Goal: Consume media (video, audio): Consume media (video, audio)

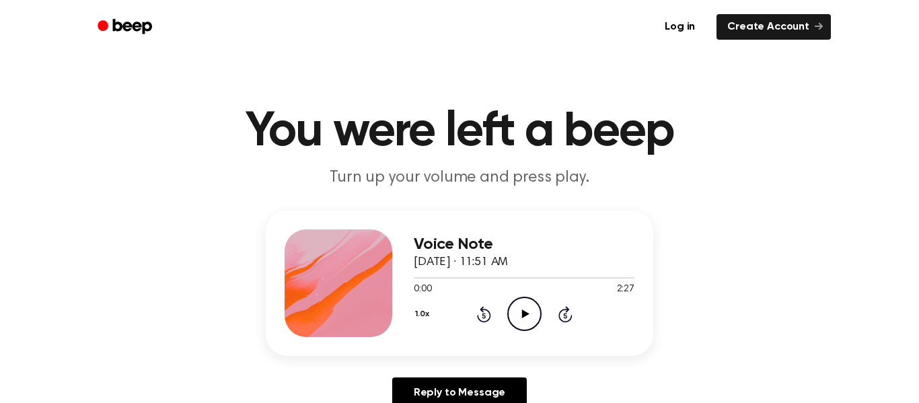
click at [522, 315] on icon at bounding box center [524, 313] width 7 height 9
click at [522, 319] on icon "Pause Audio" at bounding box center [524, 314] width 34 height 34
click at [523, 315] on icon at bounding box center [524, 313] width 7 height 9
click at [524, 317] on icon "Pause Audio" at bounding box center [524, 314] width 34 height 34
click at [418, 314] on button "1.0x" at bounding box center [424, 314] width 20 height 23
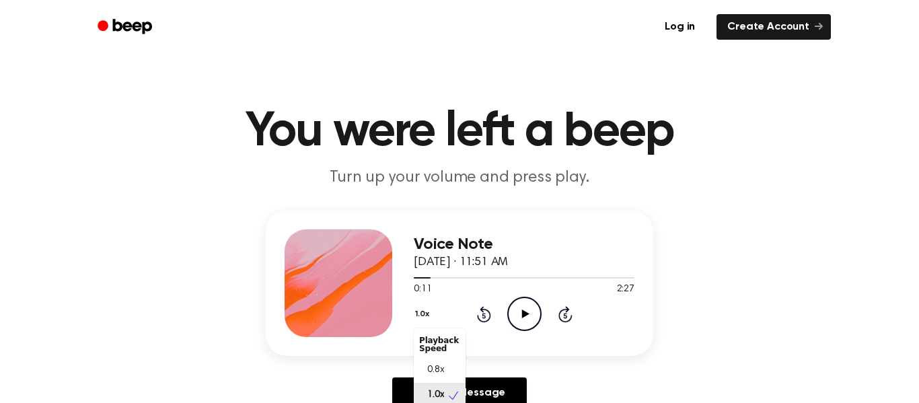
scroll to position [5, 0]
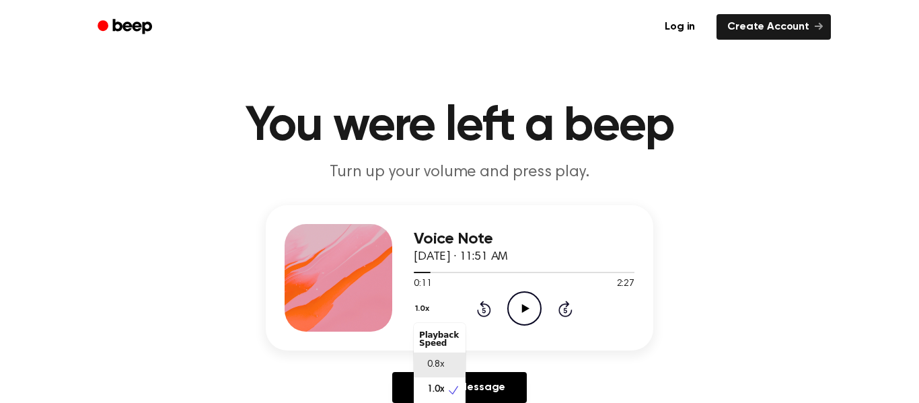
click at [442, 367] on span "0.8x" at bounding box center [435, 365] width 17 height 14
click at [418, 311] on button "0.8x" at bounding box center [425, 308] width 23 height 23
click at [550, 385] on div "Voice Note [DATE] · 11:51 AM 0:11 2:27 Your browser does not support the [objec…" at bounding box center [459, 309] width 886 height 208
click at [527, 307] on icon "Play Audio" at bounding box center [524, 308] width 34 height 34
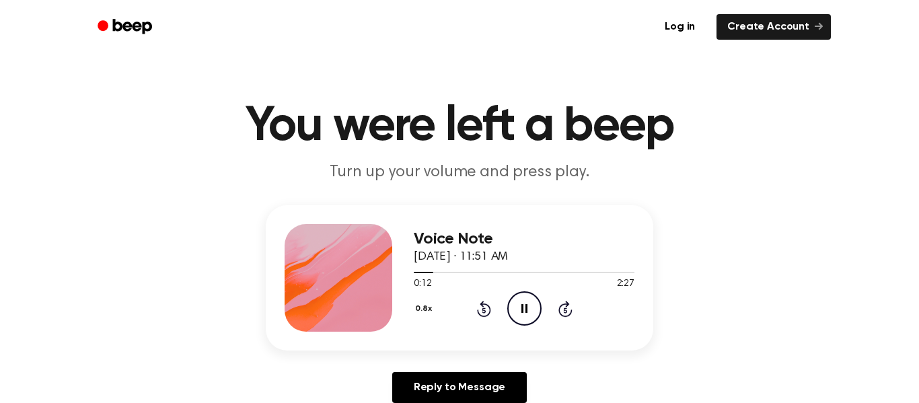
click at [480, 309] on icon "Rewind 5 seconds" at bounding box center [483, 308] width 15 height 17
click at [521, 305] on icon at bounding box center [524, 308] width 6 height 9
click at [521, 305] on icon at bounding box center [524, 308] width 7 height 9
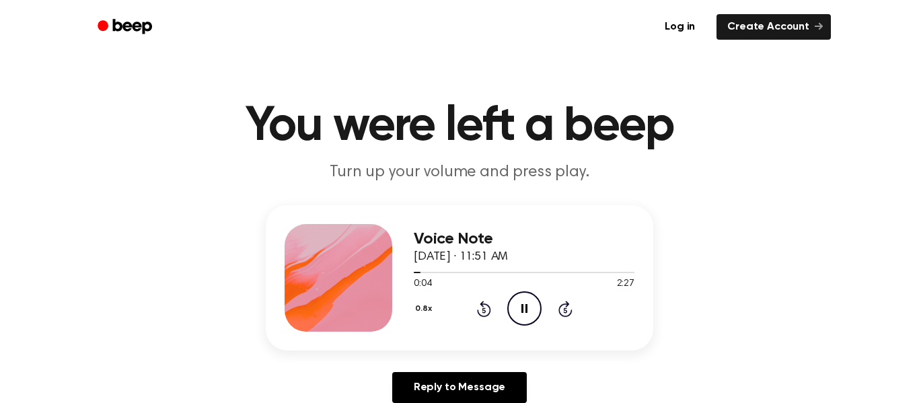
click at [523, 305] on icon "Pause Audio" at bounding box center [524, 308] width 34 height 34
click at [483, 306] on icon at bounding box center [484, 309] width 14 height 16
click at [525, 311] on icon at bounding box center [524, 308] width 7 height 9
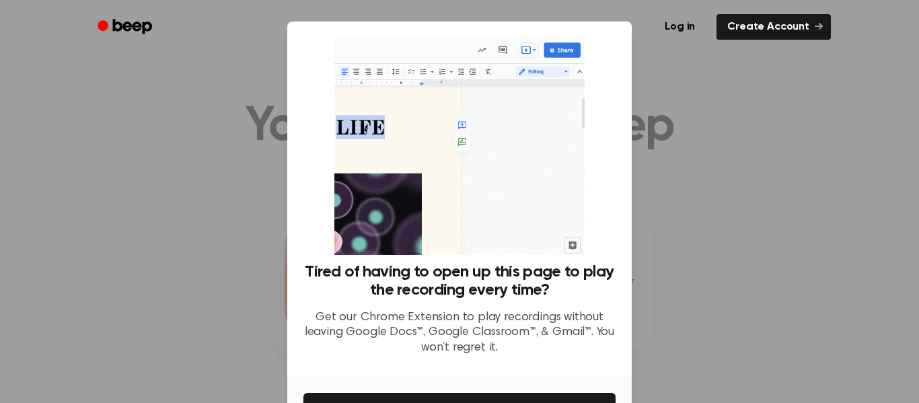
click at [763, 270] on div at bounding box center [459, 201] width 919 height 403
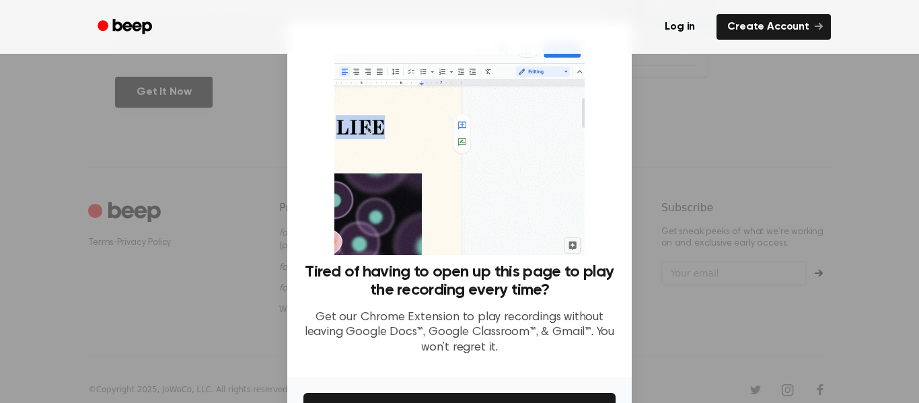
scroll to position [681, 0]
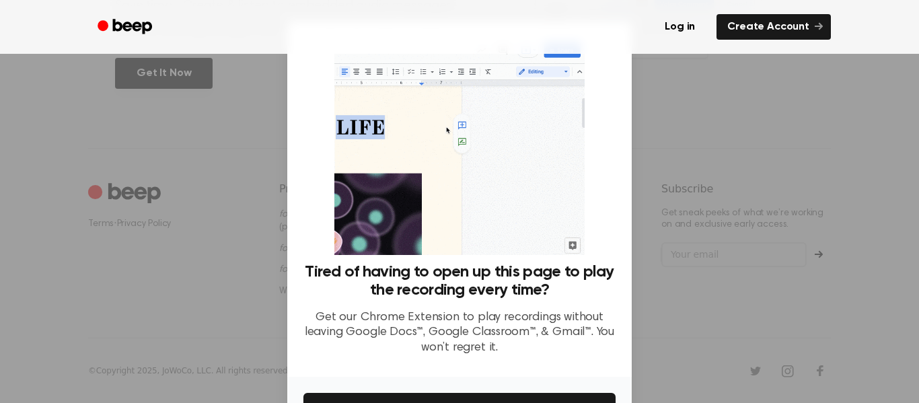
click at [707, 147] on div at bounding box center [459, 201] width 919 height 403
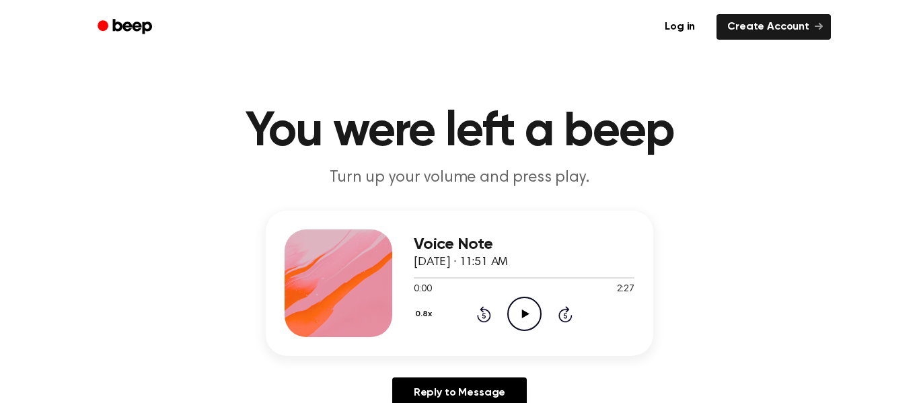
click at [511, 317] on icon "Play Audio" at bounding box center [524, 314] width 34 height 34
click at [524, 315] on icon "Pause Audio" at bounding box center [524, 314] width 34 height 34
click at [523, 315] on icon at bounding box center [524, 313] width 7 height 9
click at [522, 315] on icon at bounding box center [524, 313] width 6 height 9
click at [522, 315] on icon at bounding box center [524, 313] width 7 height 9
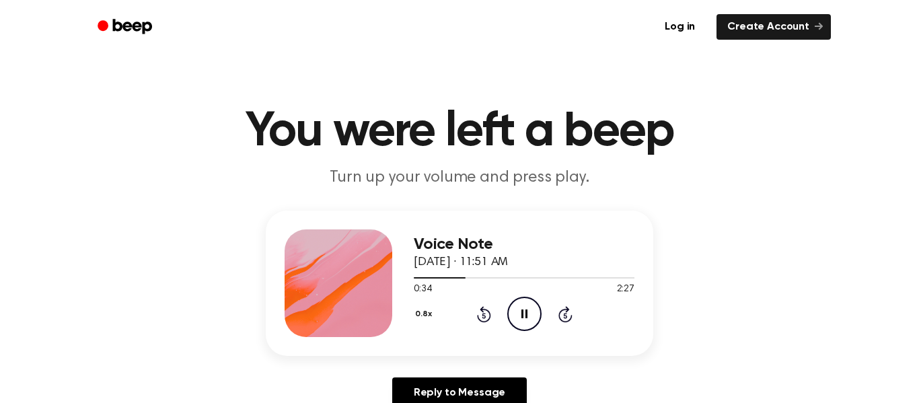
click at [522, 315] on icon at bounding box center [524, 313] width 6 height 9
click at [520, 315] on icon "Play Audio" at bounding box center [524, 314] width 34 height 34
click at [523, 316] on icon "Pause Audio" at bounding box center [524, 314] width 34 height 34
click at [522, 316] on icon at bounding box center [524, 313] width 7 height 9
click at [522, 316] on icon at bounding box center [524, 313] width 6 height 9
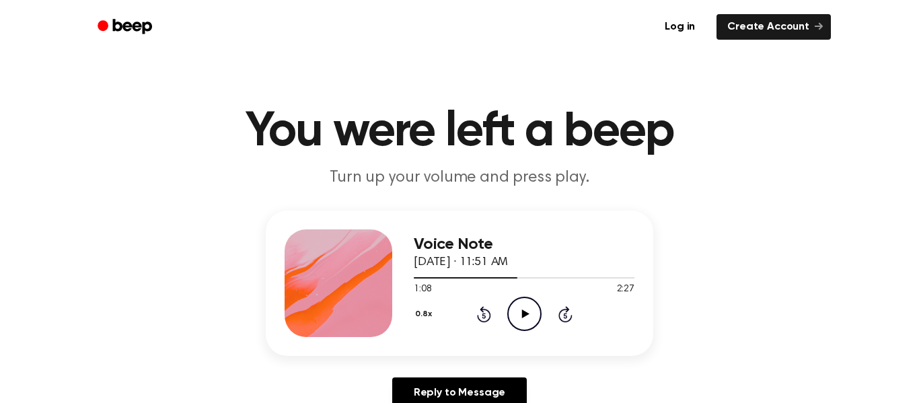
click at [522, 316] on icon at bounding box center [524, 313] width 7 height 9
click at [522, 316] on icon at bounding box center [524, 313] width 6 height 9
click at [519, 309] on icon "Play Audio" at bounding box center [524, 314] width 34 height 34
click at [522, 318] on icon "Pause Audio" at bounding box center [524, 314] width 34 height 34
drag, startPoint x: 533, startPoint y: 279, endPoint x: 522, endPoint y: 280, distance: 10.1
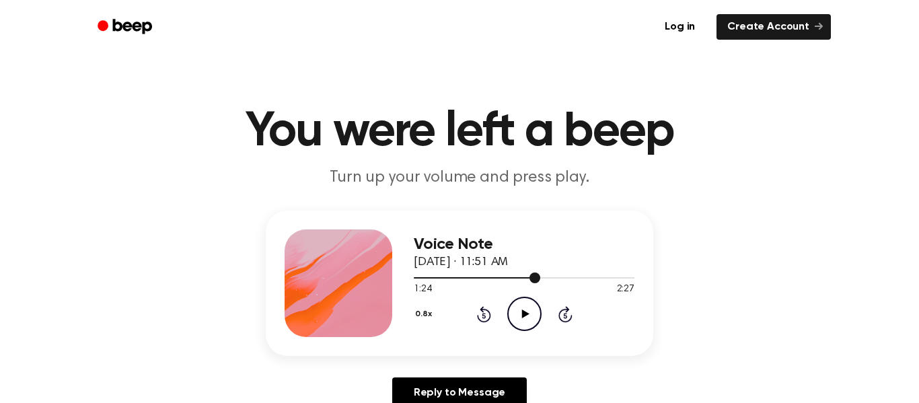
click at [522, 280] on div at bounding box center [524, 277] width 221 height 11
click at [522, 310] on icon at bounding box center [524, 313] width 7 height 9
click at [524, 313] on icon "Pause Audio" at bounding box center [524, 314] width 34 height 34
click at [526, 279] on div at bounding box center [524, 277] width 221 height 11
click at [522, 311] on icon at bounding box center [524, 313] width 7 height 9
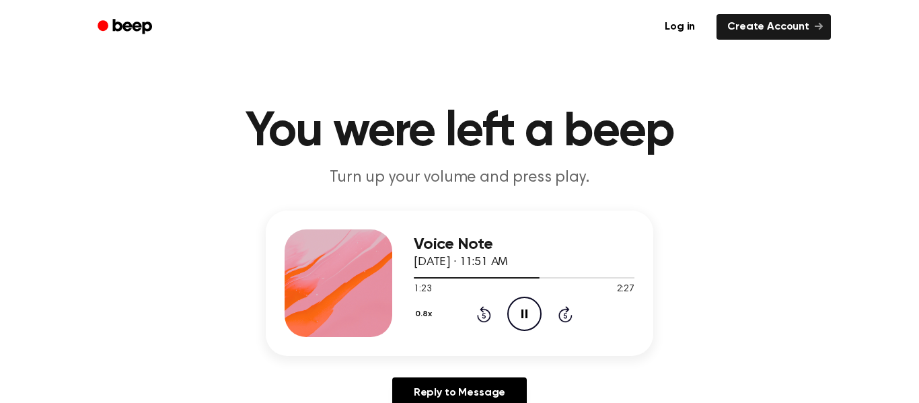
click at [522, 315] on icon at bounding box center [524, 313] width 6 height 9
click at [522, 314] on icon at bounding box center [524, 313] width 7 height 9
click at [520, 317] on icon "Play Audio" at bounding box center [524, 314] width 34 height 34
click at [417, 316] on button "0.8x" at bounding box center [425, 314] width 23 height 23
click at [442, 391] on span "1.0x" at bounding box center [435, 395] width 17 height 14
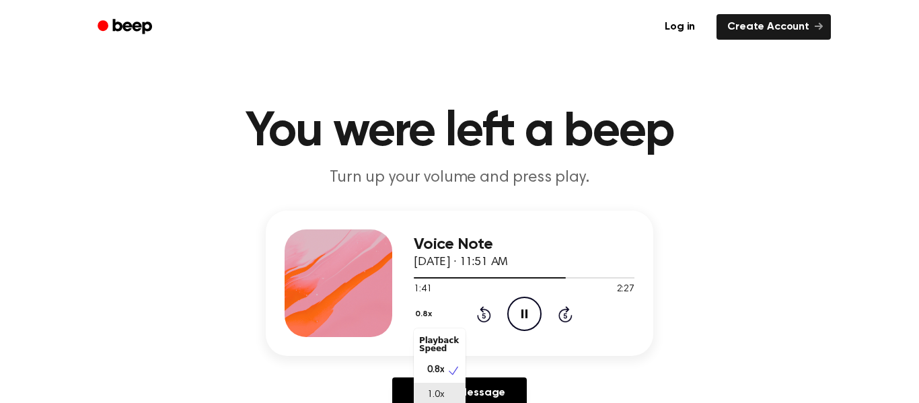
scroll to position [5, 0]
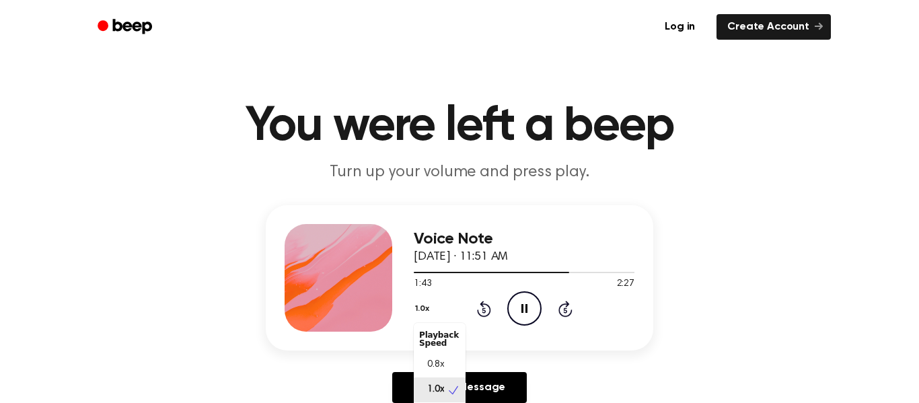
click at [422, 309] on button "1.0x" at bounding box center [424, 308] width 20 height 23
click at [441, 368] on span "0.8x" at bounding box center [435, 365] width 17 height 14
click at [417, 309] on button "0.8x" at bounding box center [425, 308] width 23 height 23
click at [516, 309] on div "0.8x Playback Speed 0.8x 1.0x 1.2x 1.5x 2.0x Rewind 5 seconds Pause Audio Skip …" at bounding box center [524, 308] width 221 height 34
click at [522, 310] on icon at bounding box center [524, 308] width 6 height 9
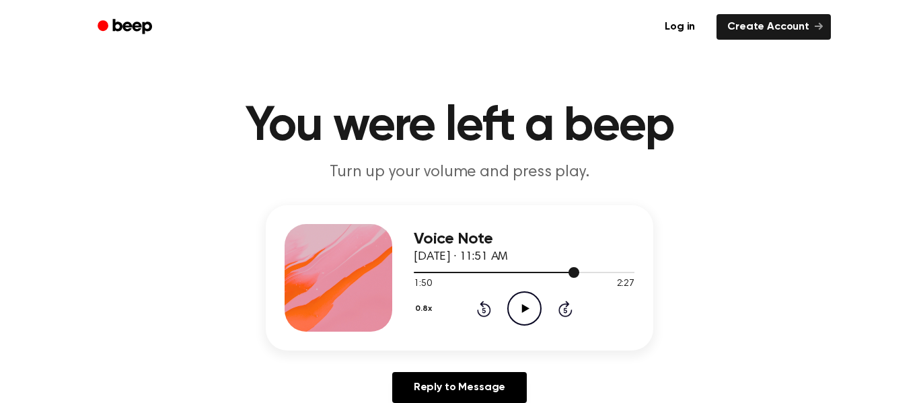
click at [566, 274] on div at bounding box center [524, 271] width 221 height 11
click at [525, 303] on icon "Play Audio" at bounding box center [524, 308] width 34 height 34
click at [426, 310] on button "0.8x" at bounding box center [425, 308] width 23 height 23
click at [442, 381] on div "1.0x" at bounding box center [440, 389] width 52 height 25
click at [422, 309] on button "1.0x" at bounding box center [424, 308] width 20 height 23
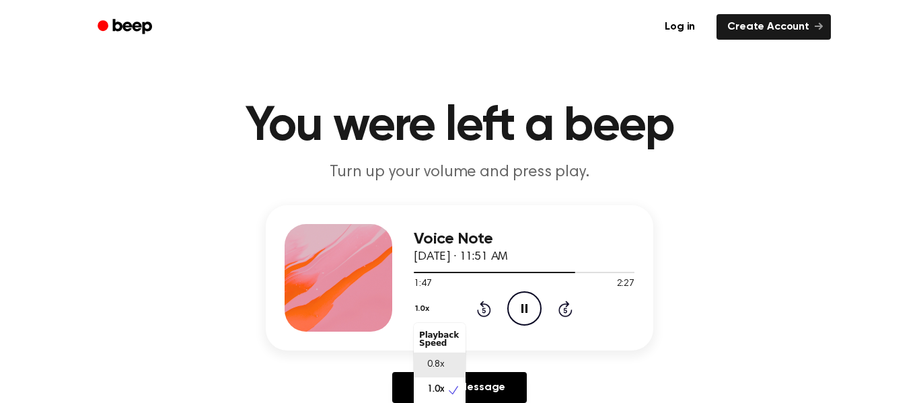
click at [433, 357] on div "0.8x" at bounding box center [440, 364] width 52 height 25
click at [521, 306] on icon at bounding box center [524, 308] width 6 height 9
click at [527, 311] on icon "Play Audio" at bounding box center [524, 308] width 34 height 34
click at [527, 311] on icon at bounding box center [524, 308] width 6 height 9
click at [522, 309] on icon at bounding box center [524, 308] width 7 height 9
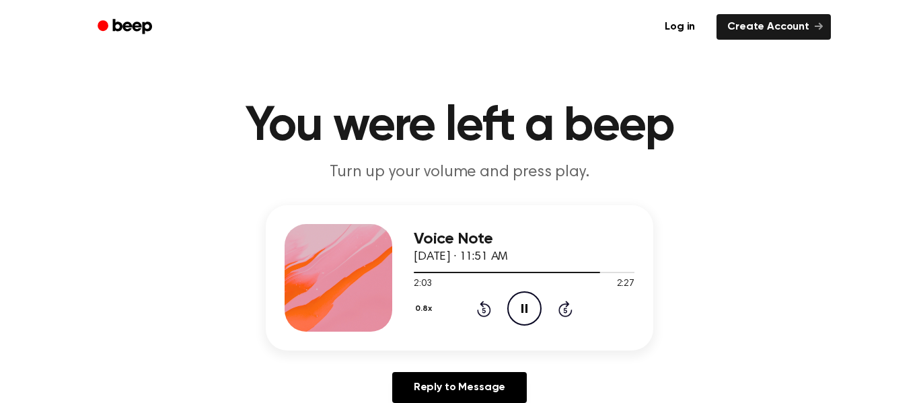
click at [522, 307] on icon at bounding box center [524, 308] width 6 height 9
click at [522, 307] on icon at bounding box center [524, 308] width 7 height 9
click at [568, 311] on icon "Skip 5 seconds" at bounding box center [564, 308] width 15 height 17
click at [484, 308] on icon at bounding box center [482, 309] width 3 height 5
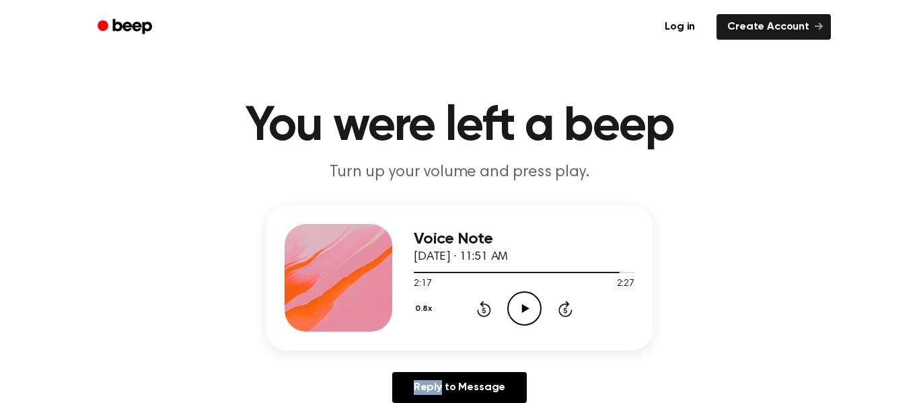
click at [484, 308] on icon at bounding box center [482, 309] width 3 height 5
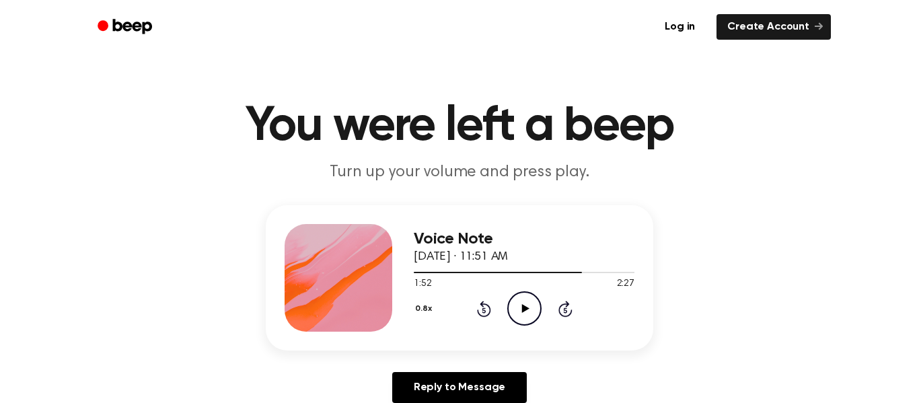
click at [484, 308] on icon at bounding box center [482, 309] width 3 height 5
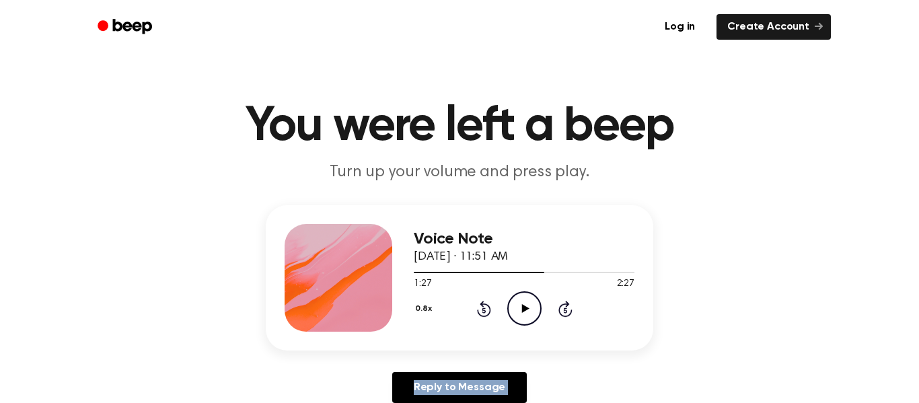
click at [484, 308] on icon at bounding box center [482, 309] width 3 height 5
click at [485, 308] on icon "Rewind 5 seconds" at bounding box center [483, 308] width 15 height 17
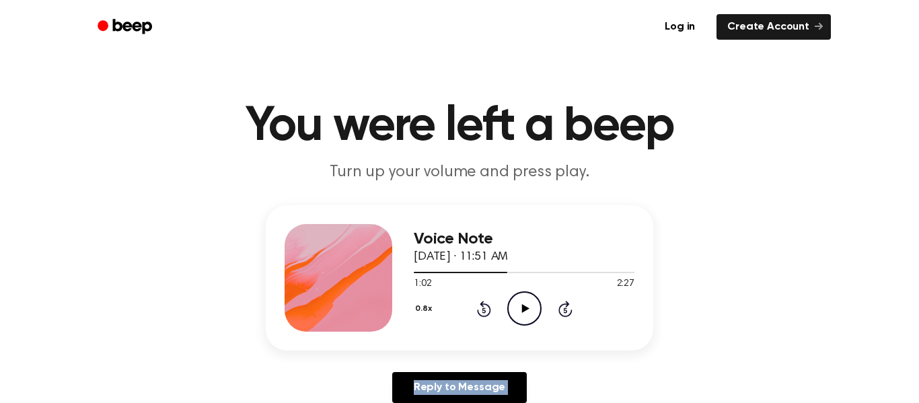
click at [484, 307] on icon "Rewind 5 seconds" at bounding box center [483, 308] width 15 height 17
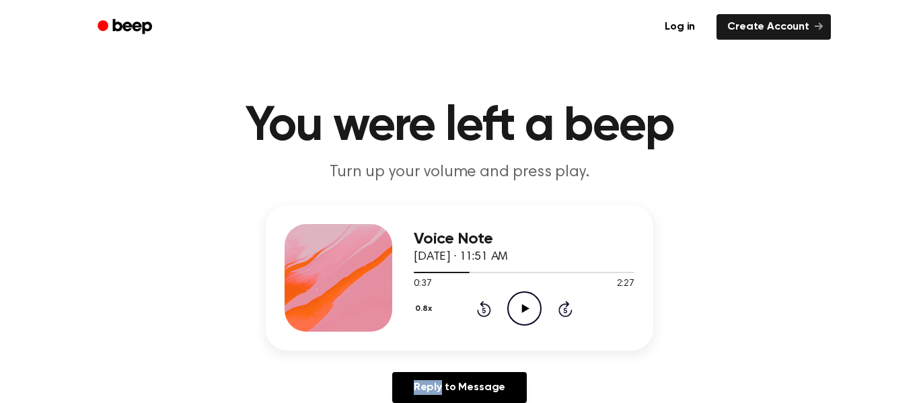
click at [484, 307] on icon "Rewind 5 seconds" at bounding box center [483, 308] width 15 height 17
click at [527, 307] on icon "Play Audio" at bounding box center [524, 308] width 34 height 34
click at [524, 311] on icon "Pause Audio" at bounding box center [524, 308] width 34 height 34
click at [522, 312] on icon "Play Audio" at bounding box center [524, 308] width 34 height 34
